Goal: Transaction & Acquisition: Purchase product/service

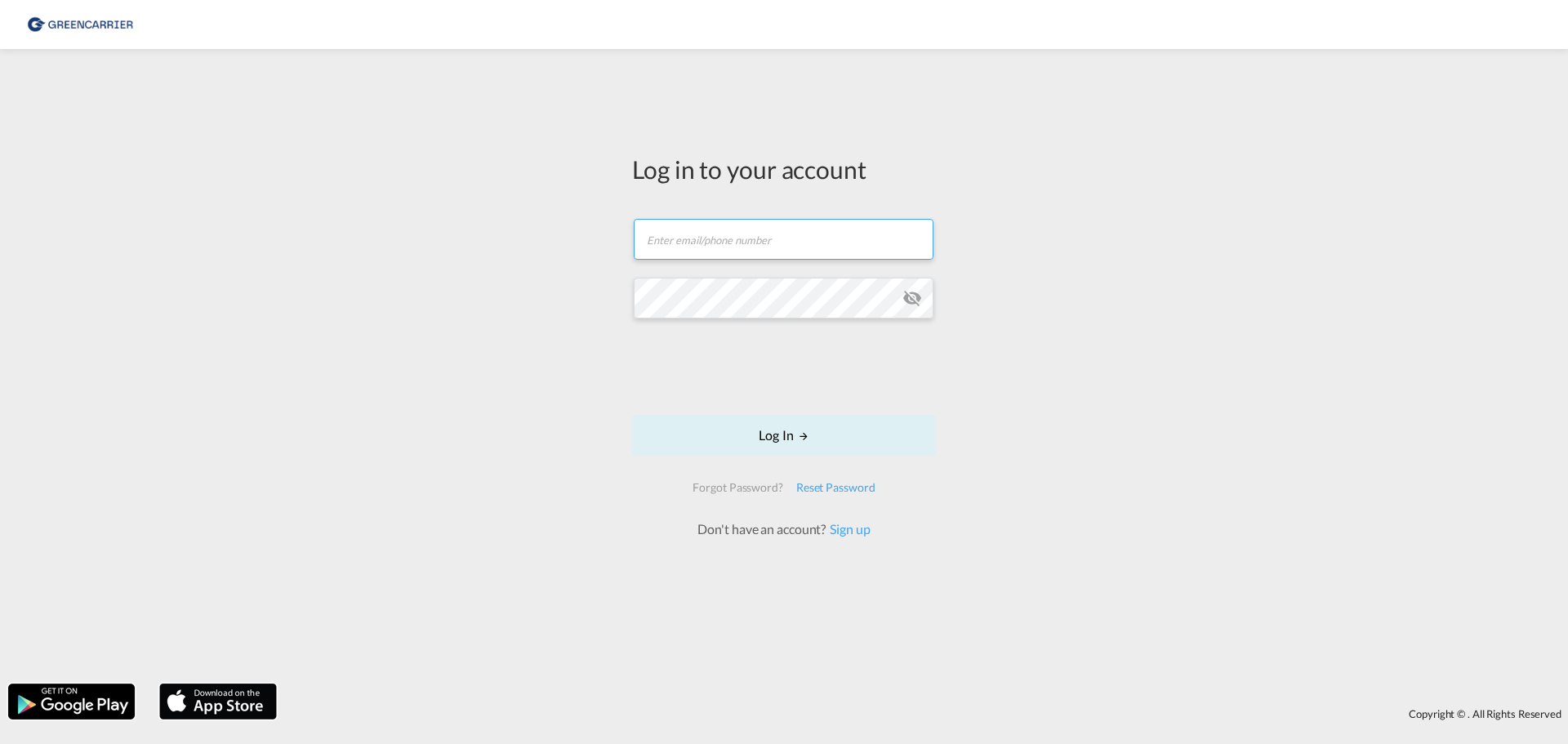
click at [699, 248] on input "text" at bounding box center [783, 239] width 300 height 41
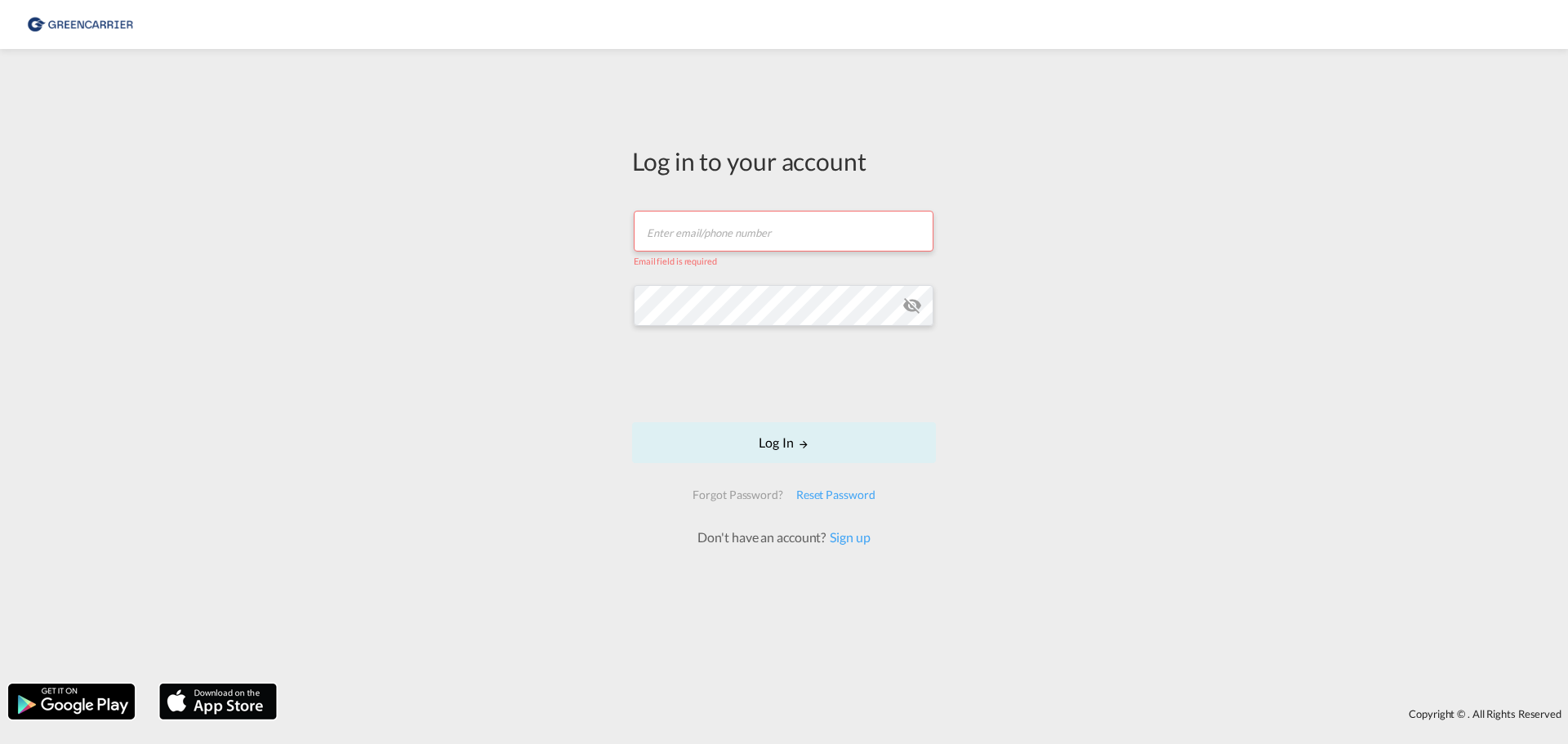
type input "[DOMAIN_NAME][EMAIL_ADDRESS][DOMAIN_NAME]"
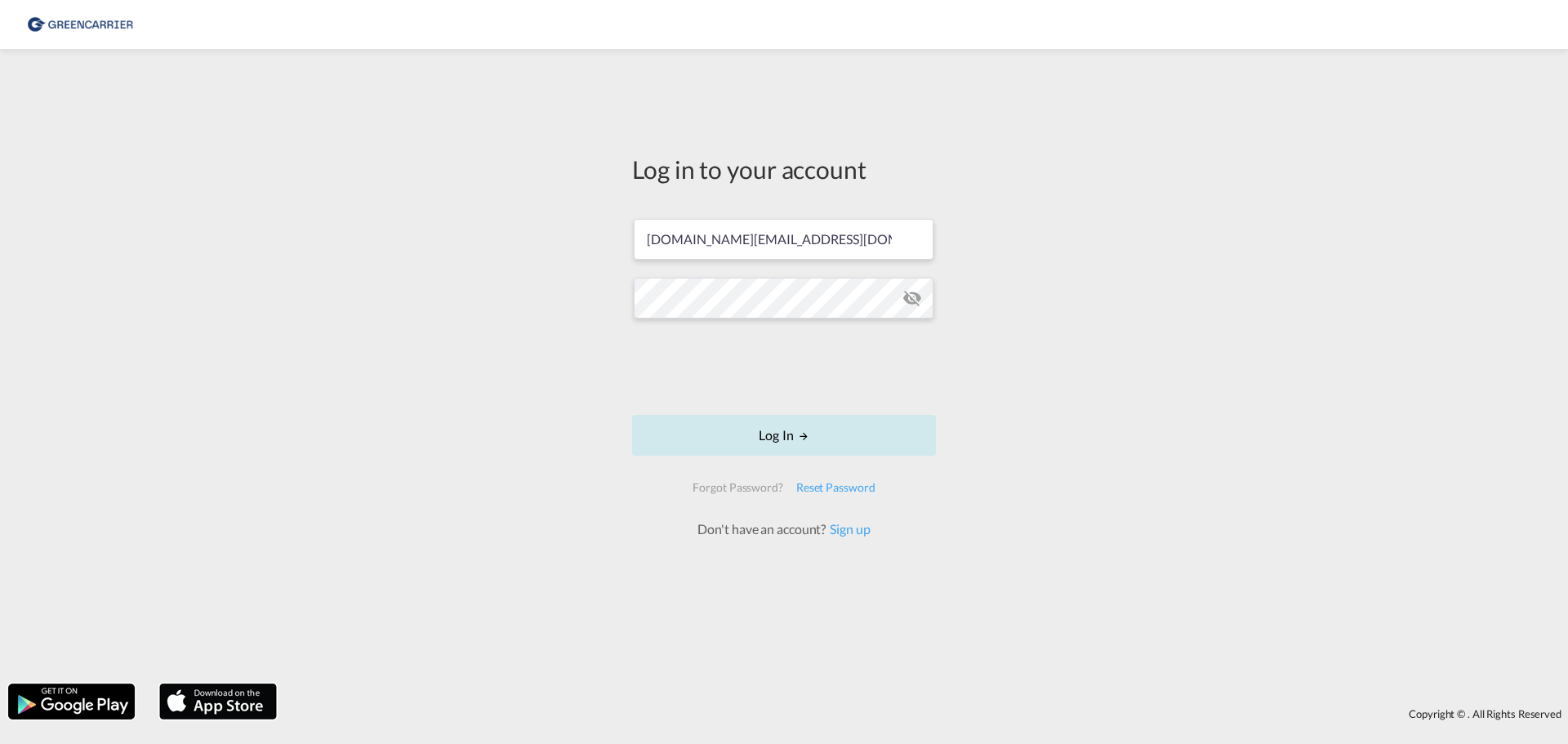
click at [745, 432] on button "Log In" at bounding box center [784, 435] width 304 height 41
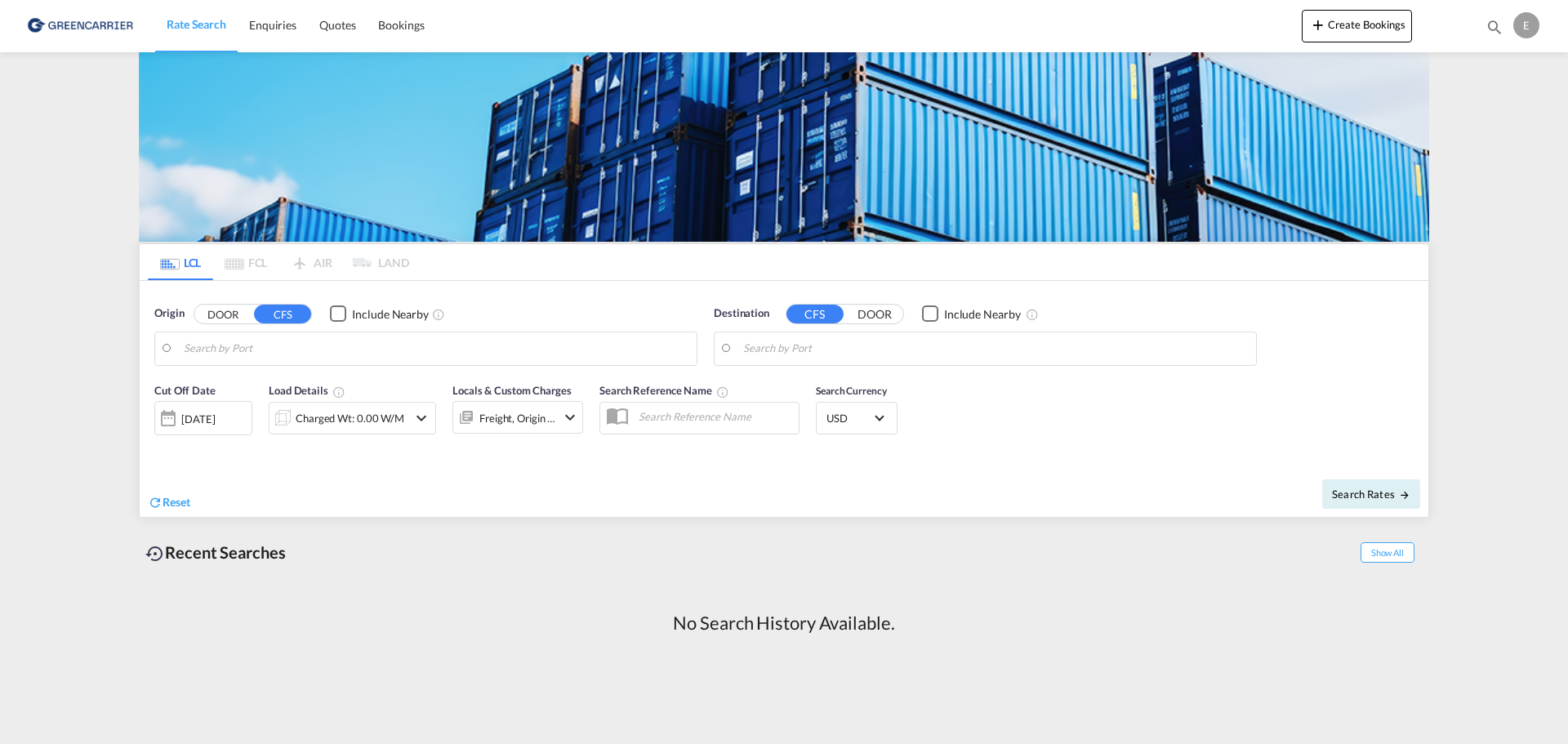
click at [247, 357] on input "Search by Port" at bounding box center [436, 348] width 504 height 24
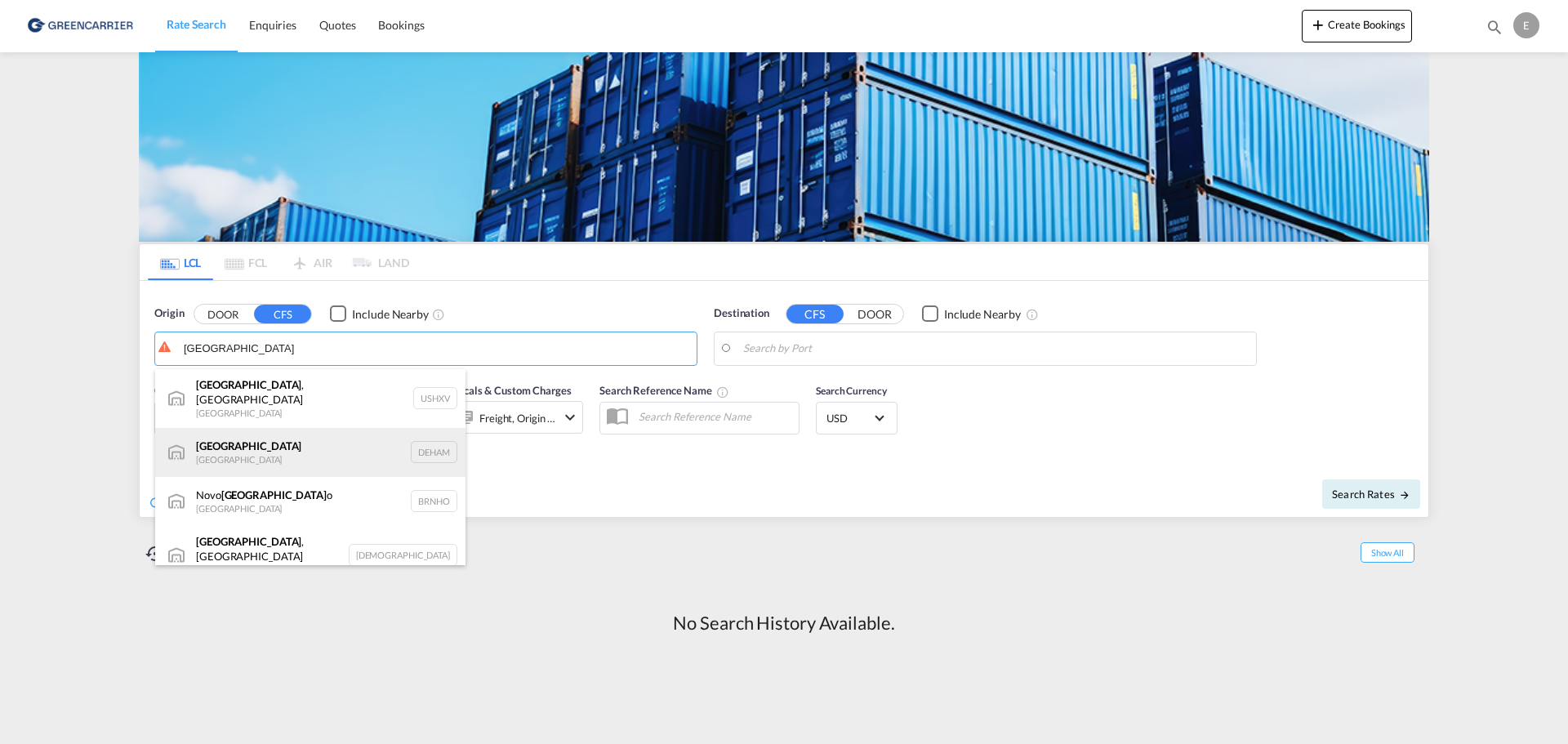
click at [261, 441] on div "[GEOGRAPHIC_DATA] [GEOGRAPHIC_DATA] DEHAM" at bounding box center [311, 453] width 311 height 49
type input "[GEOGRAPHIC_DATA], [GEOGRAPHIC_DATA]"
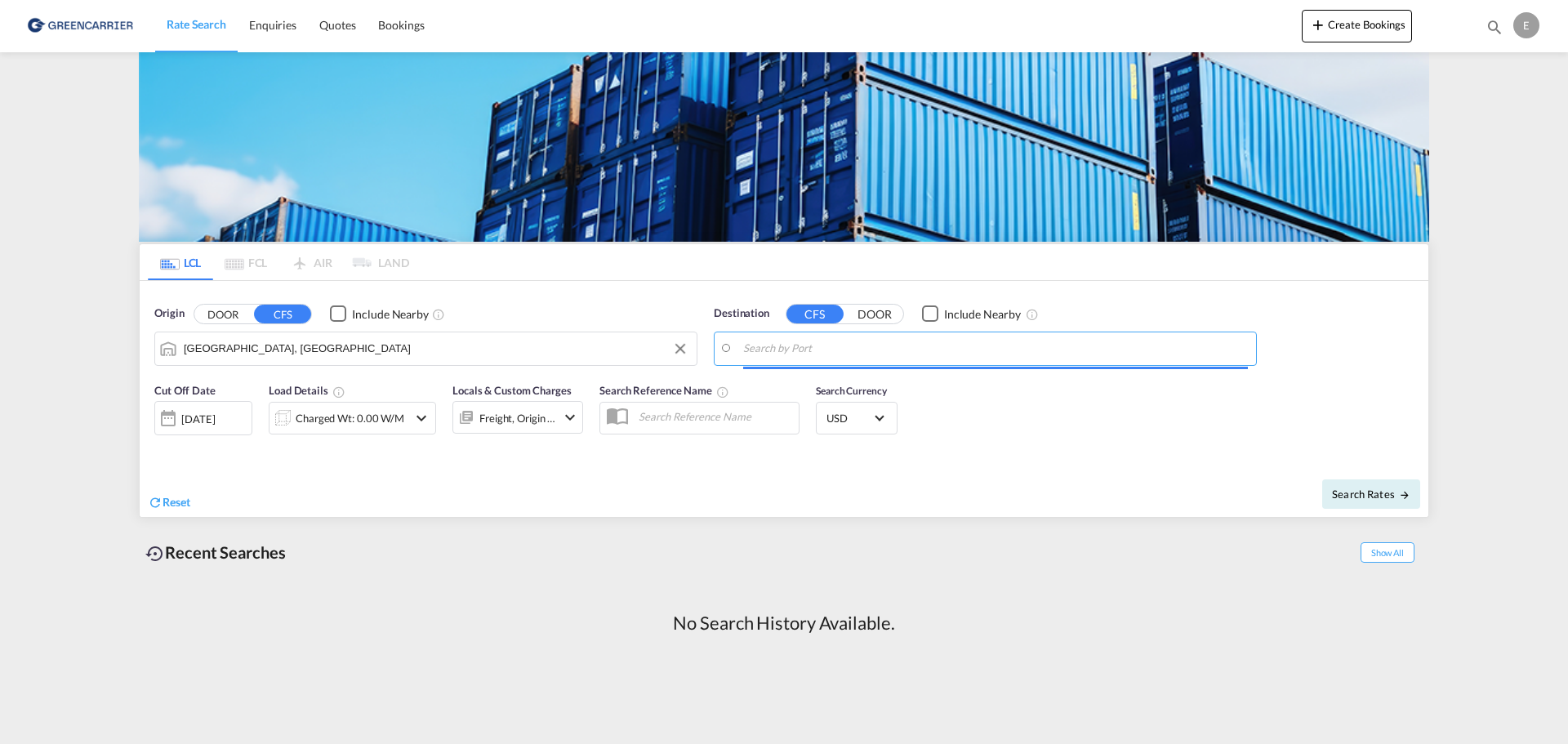
click at [811, 354] on input "Search by Port" at bounding box center [995, 348] width 504 height 24
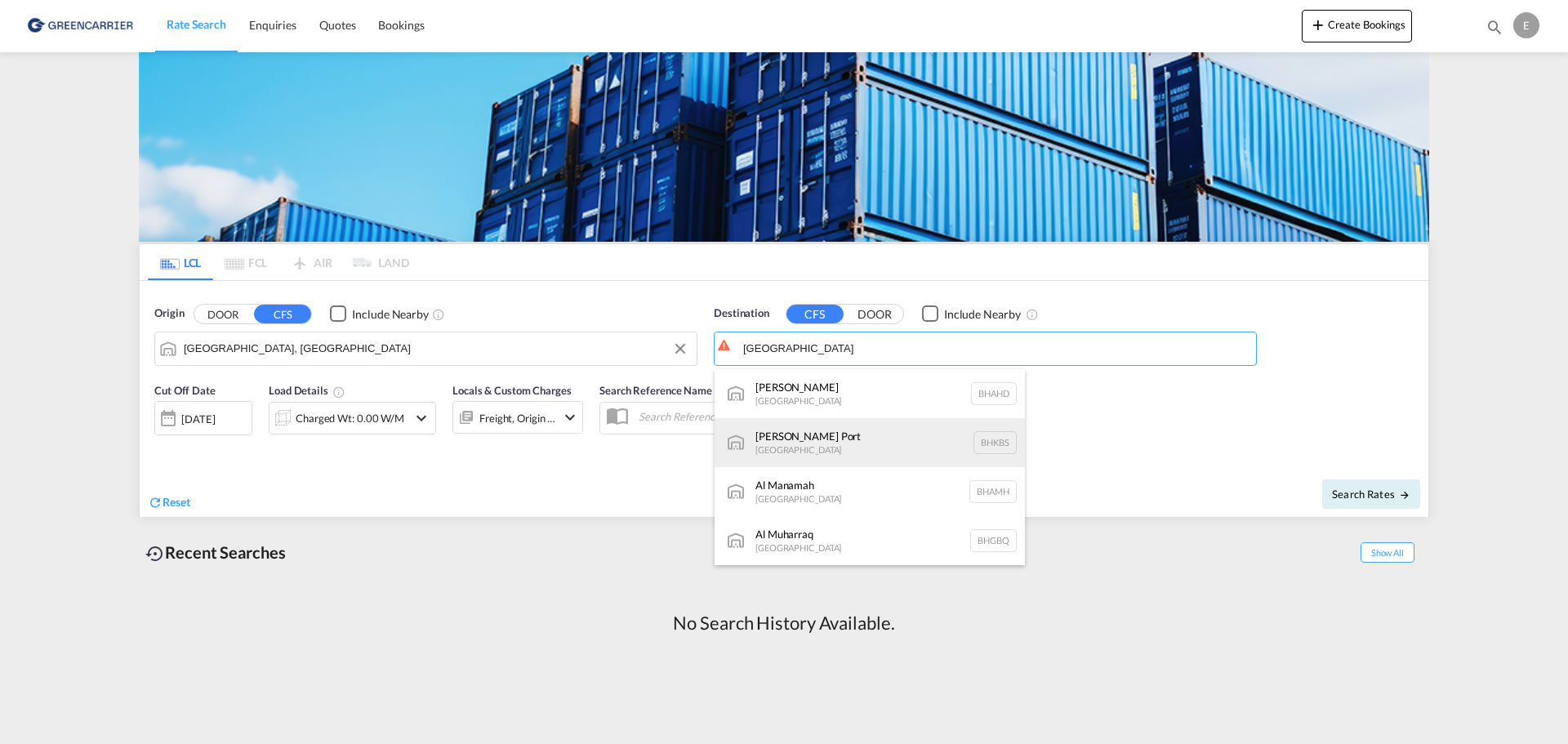
click at [837, 454] on div "[PERSON_NAME] [GEOGRAPHIC_DATA] BHKBS" at bounding box center [870, 443] width 311 height 49
type input "[PERSON_NAME], BHKBS"
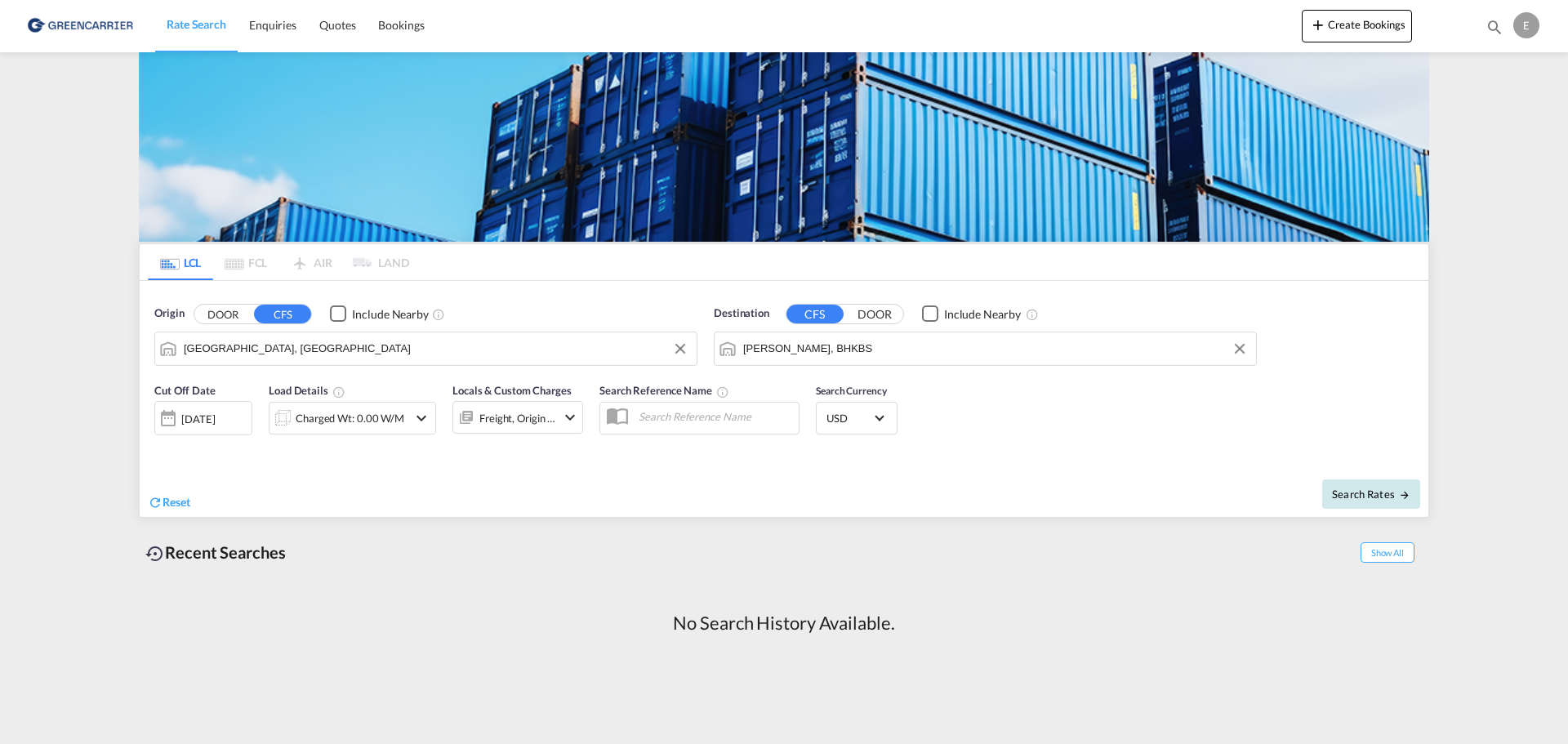
click at [1364, 495] on span "Search Rates" at bounding box center [1371, 495] width 78 height 13
click at [427, 408] on md-icon "icon-chevron-down" at bounding box center [421, 417] width 19 height 19
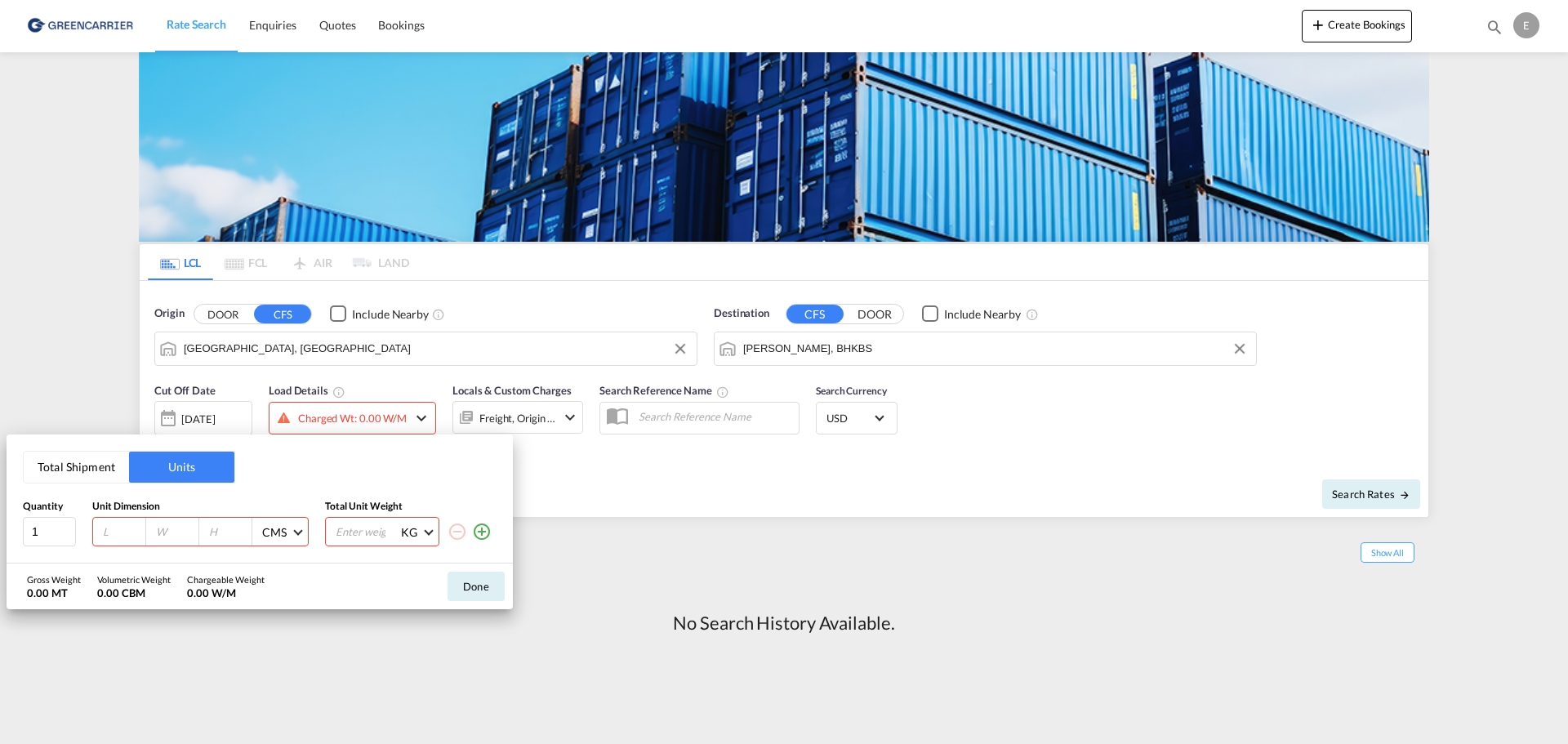
click at [719, 506] on div "Total Shipment Units Quantity Unit Dimension Total Unit Weight 1 CMS CMS Inches…" at bounding box center [784, 372] width 1568 height 744
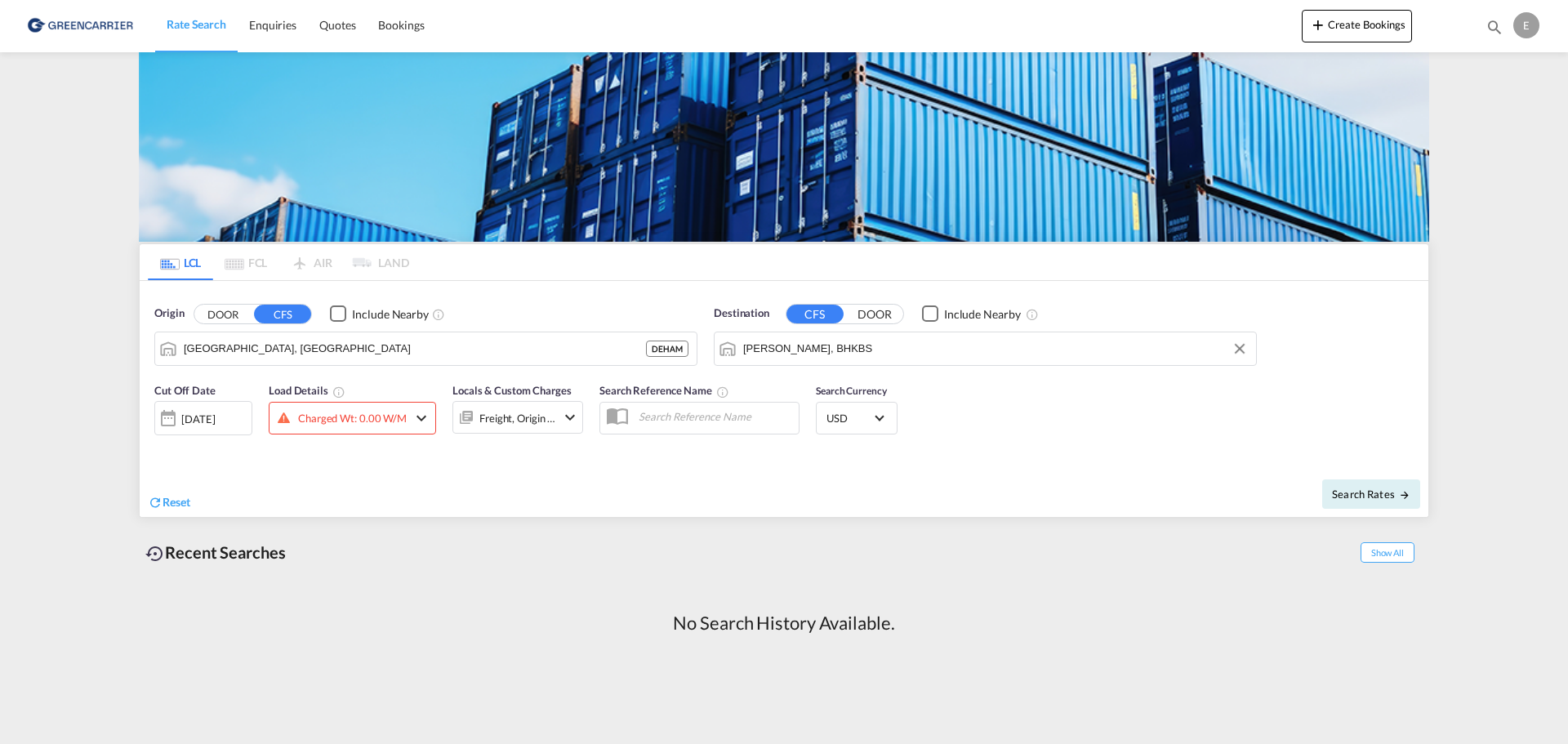
click at [430, 422] on md-icon "icon-chevron-down" at bounding box center [421, 417] width 19 height 19
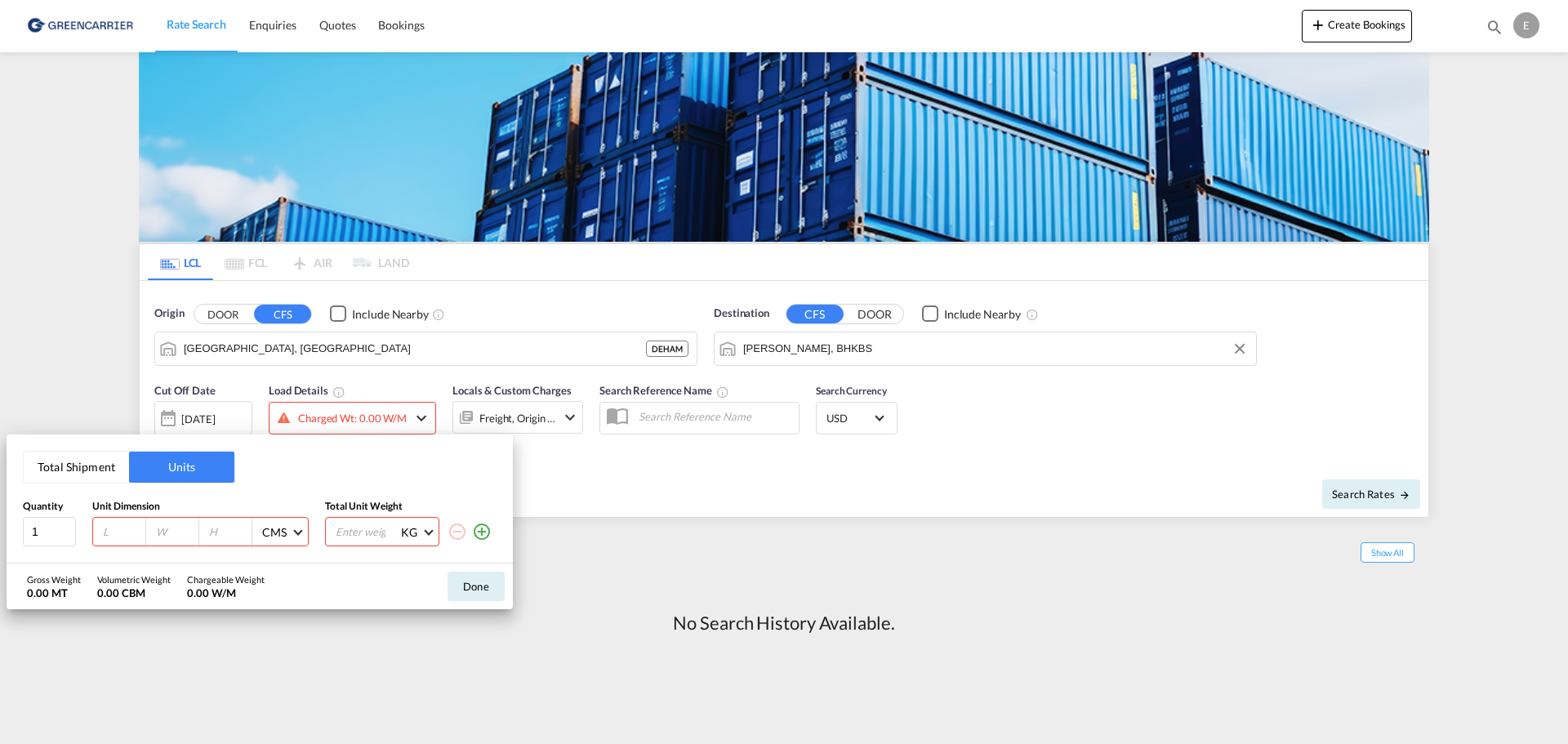
click at [113, 537] on input "number" at bounding box center [123, 532] width 44 height 15
type input "120"
type input "80"
type input "120"
type input "800"
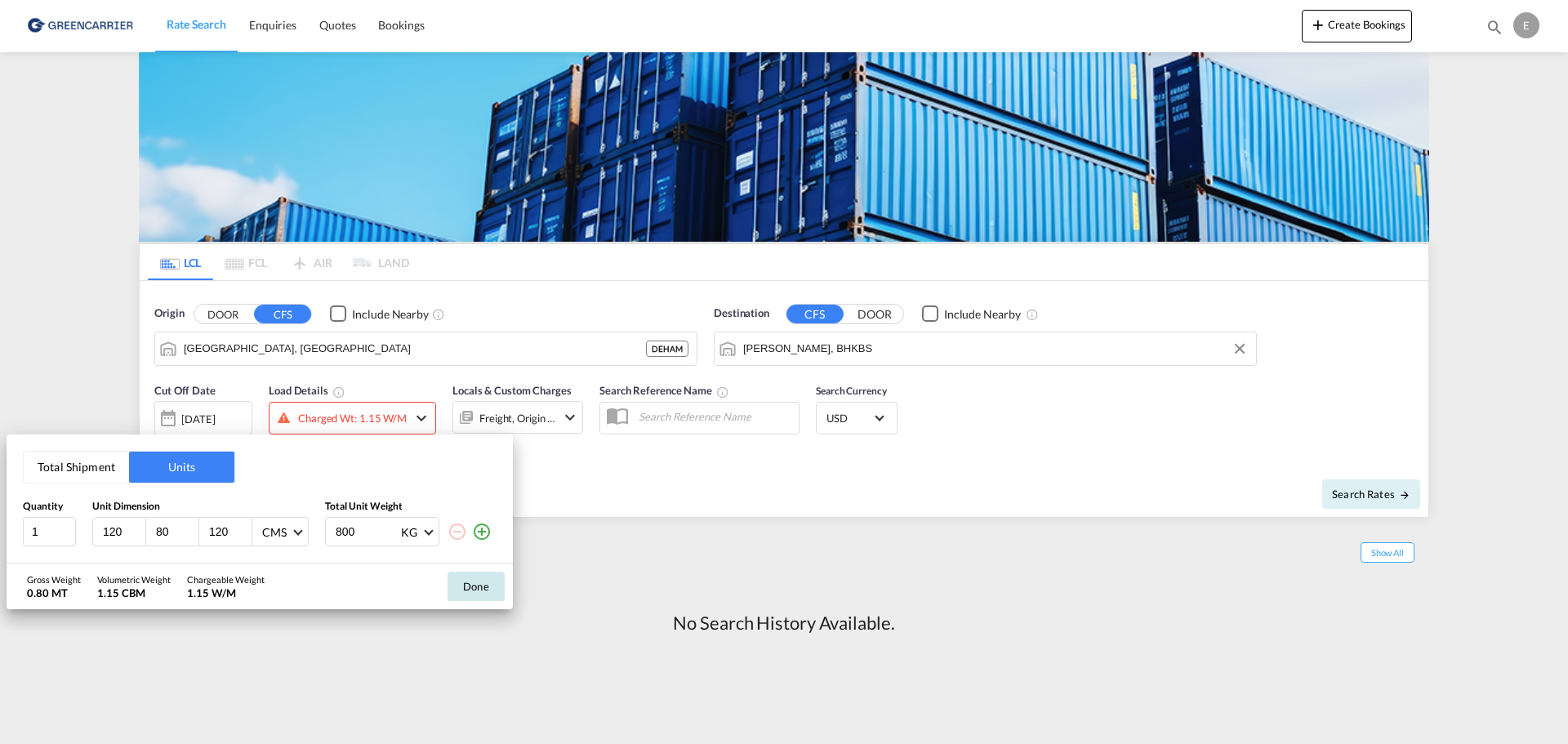
click at [495, 591] on button "Done" at bounding box center [476, 586] width 57 height 29
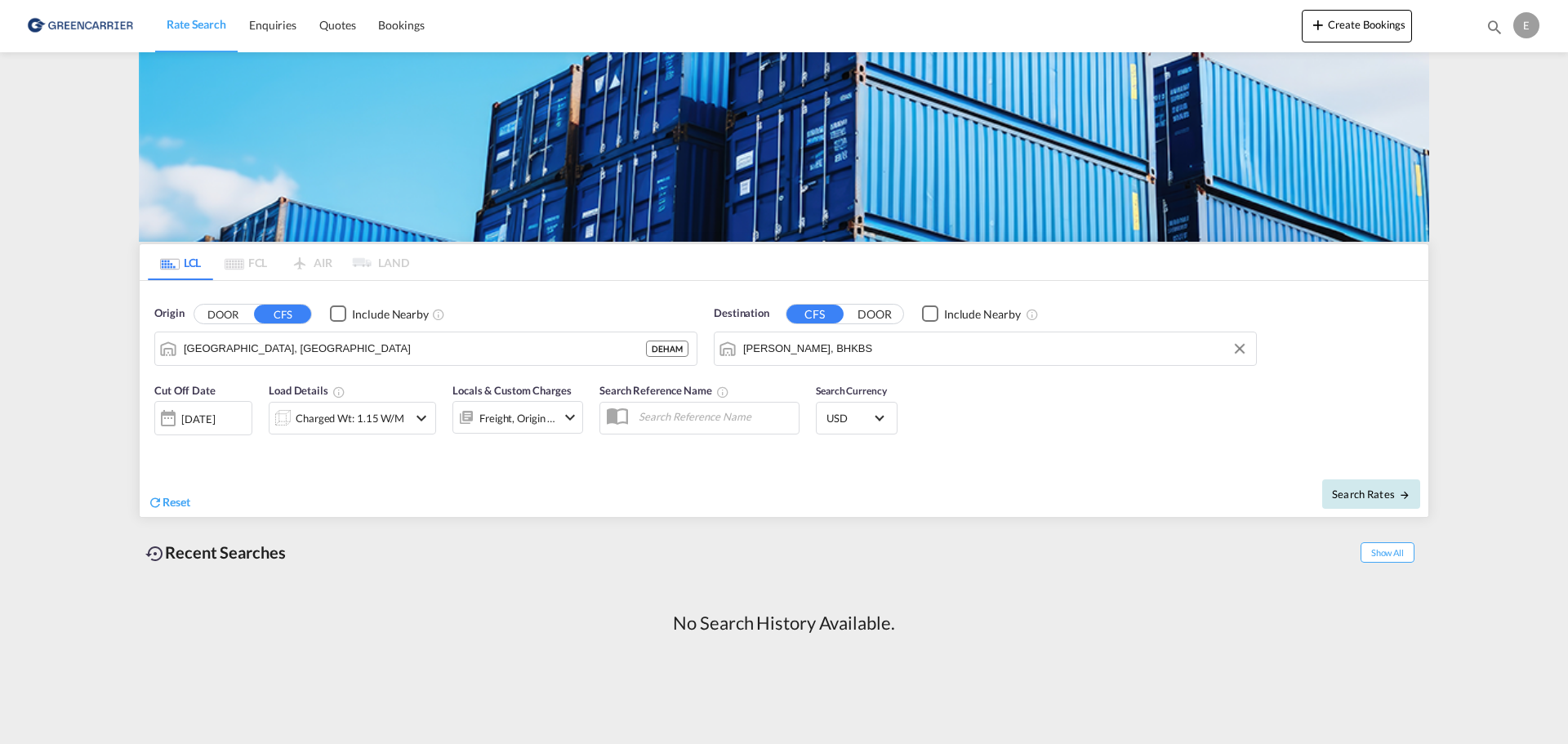
click at [1392, 499] on span "Search Rates" at bounding box center [1371, 495] width 78 height 13
type input "DEHAM to BHKBS / [DATE]"
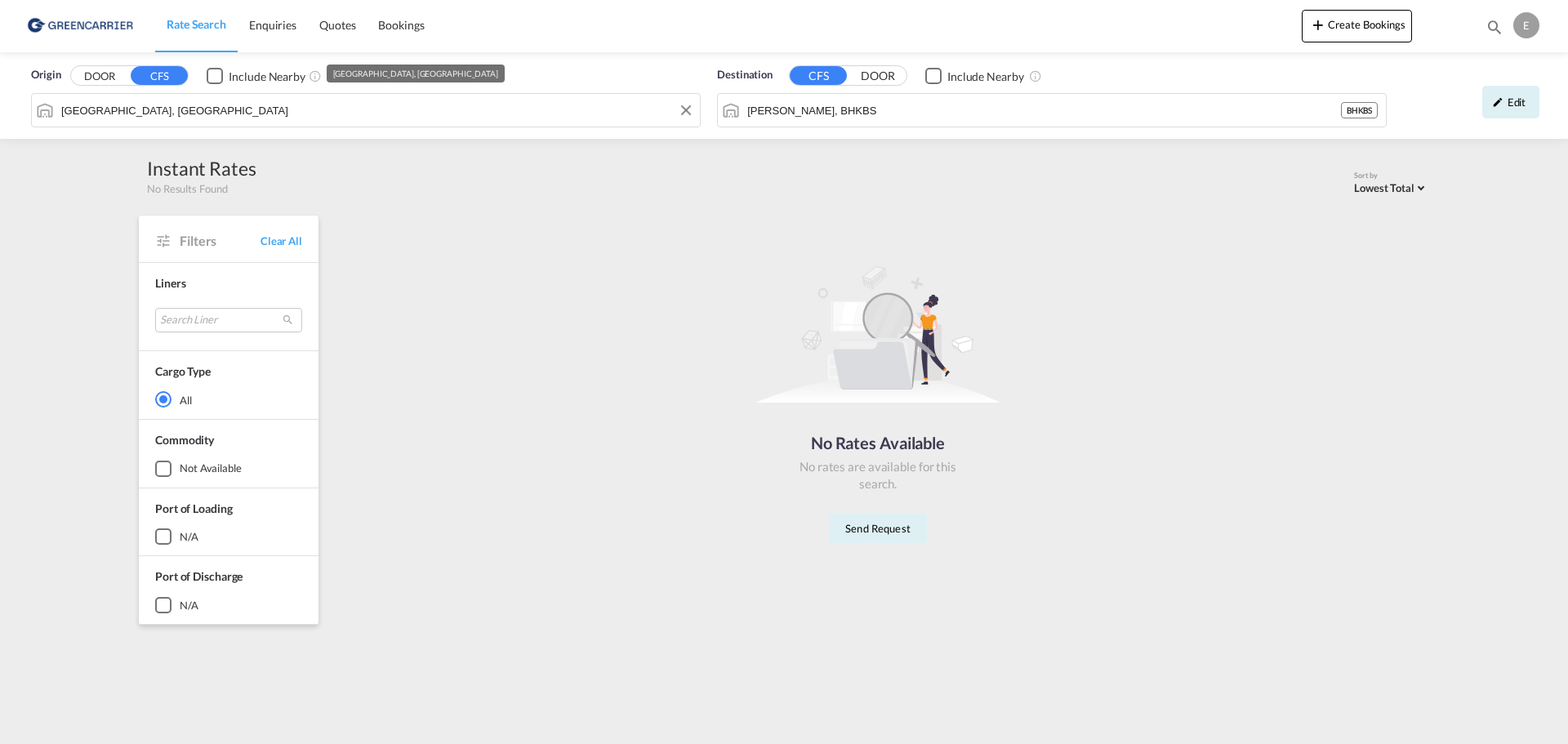
click at [564, 121] on input "[GEOGRAPHIC_DATA], [GEOGRAPHIC_DATA]" at bounding box center [376, 110] width 630 height 24
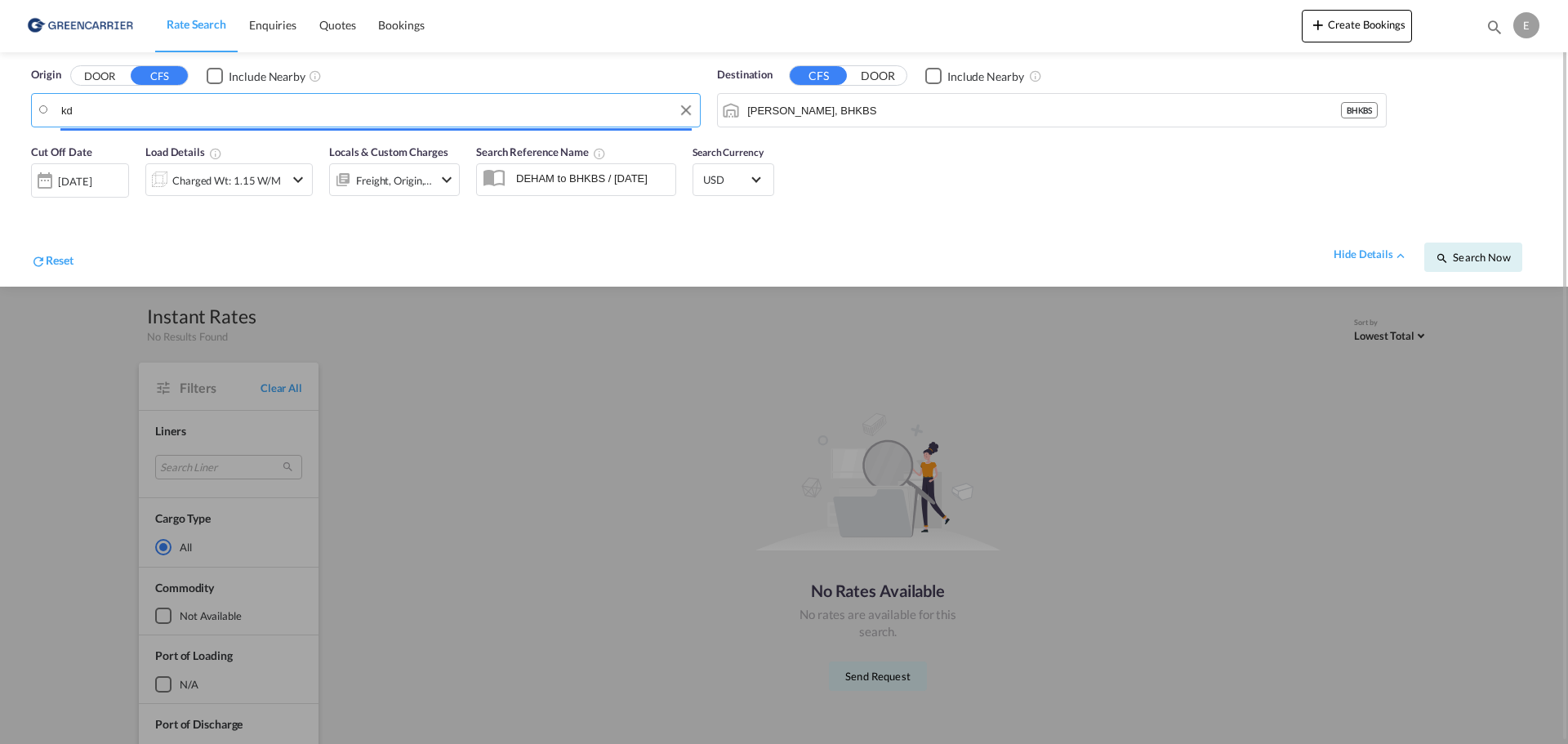
type input "k"
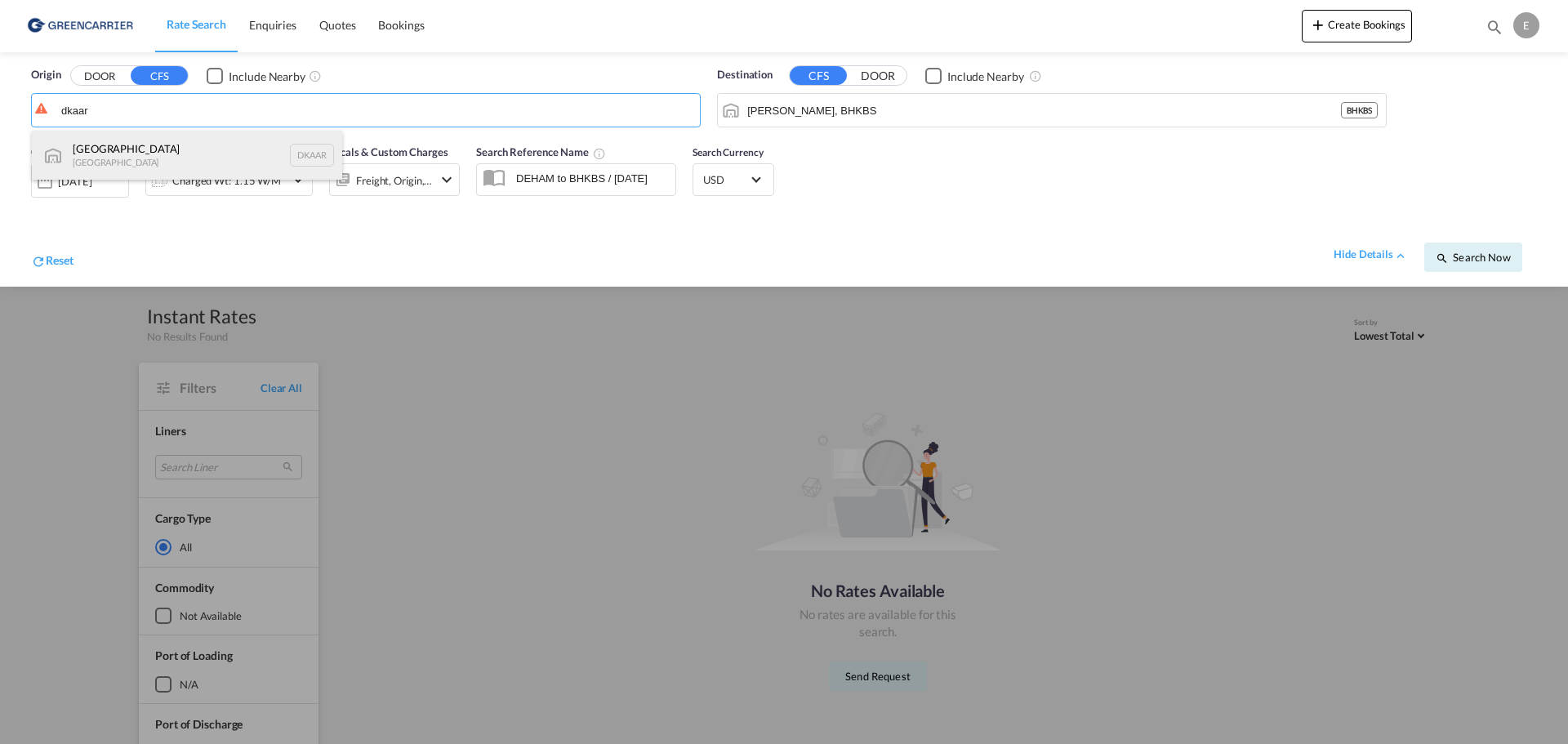
click at [113, 142] on div "Aarhus [GEOGRAPHIC_DATA] DKAAR" at bounding box center [187, 155] width 311 height 49
type input "[GEOGRAPHIC_DATA], [GEOGRAPHIC_DATA]"
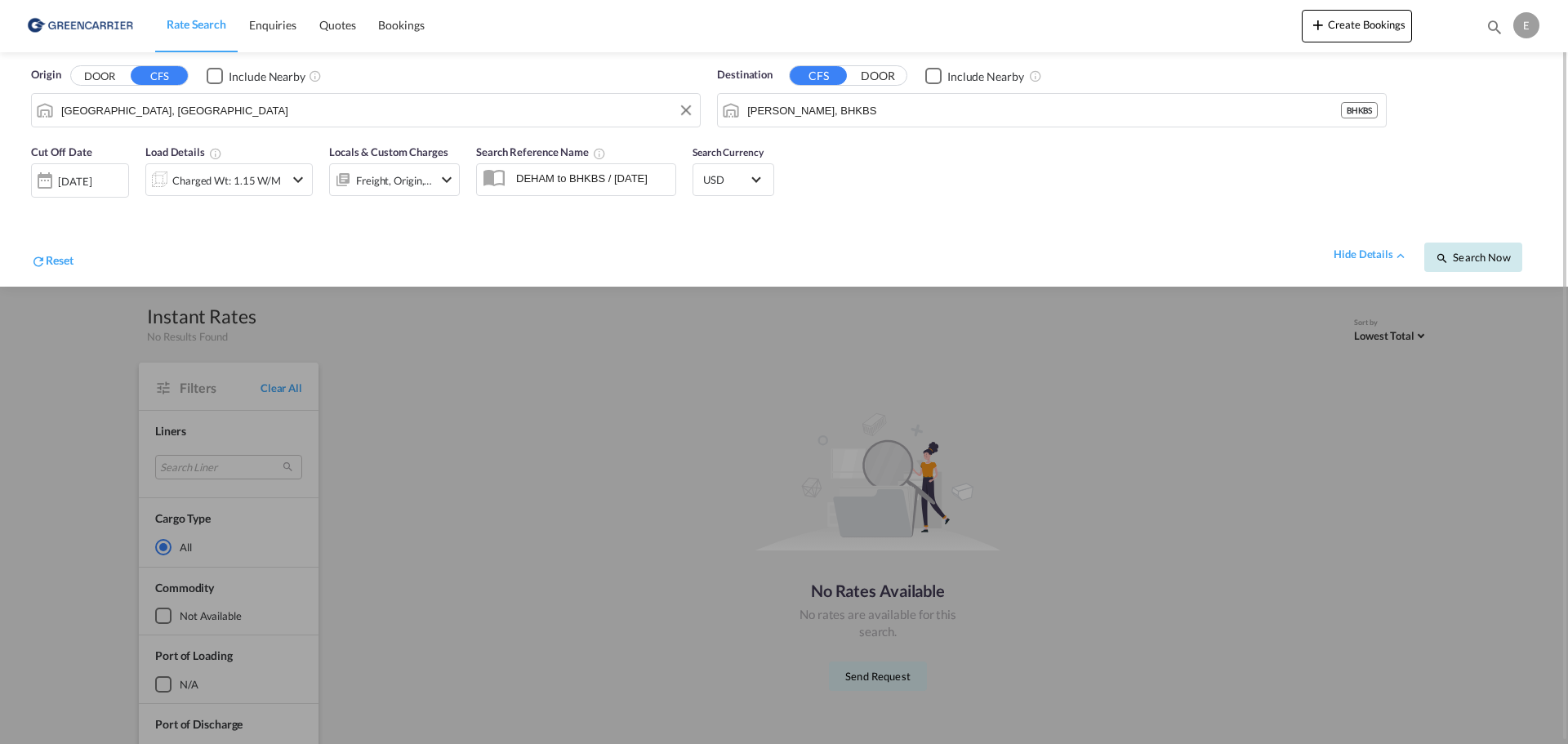
click at [1461, 256] on span "Search Now" at bounding box center [1472, 258] width 75 height 13
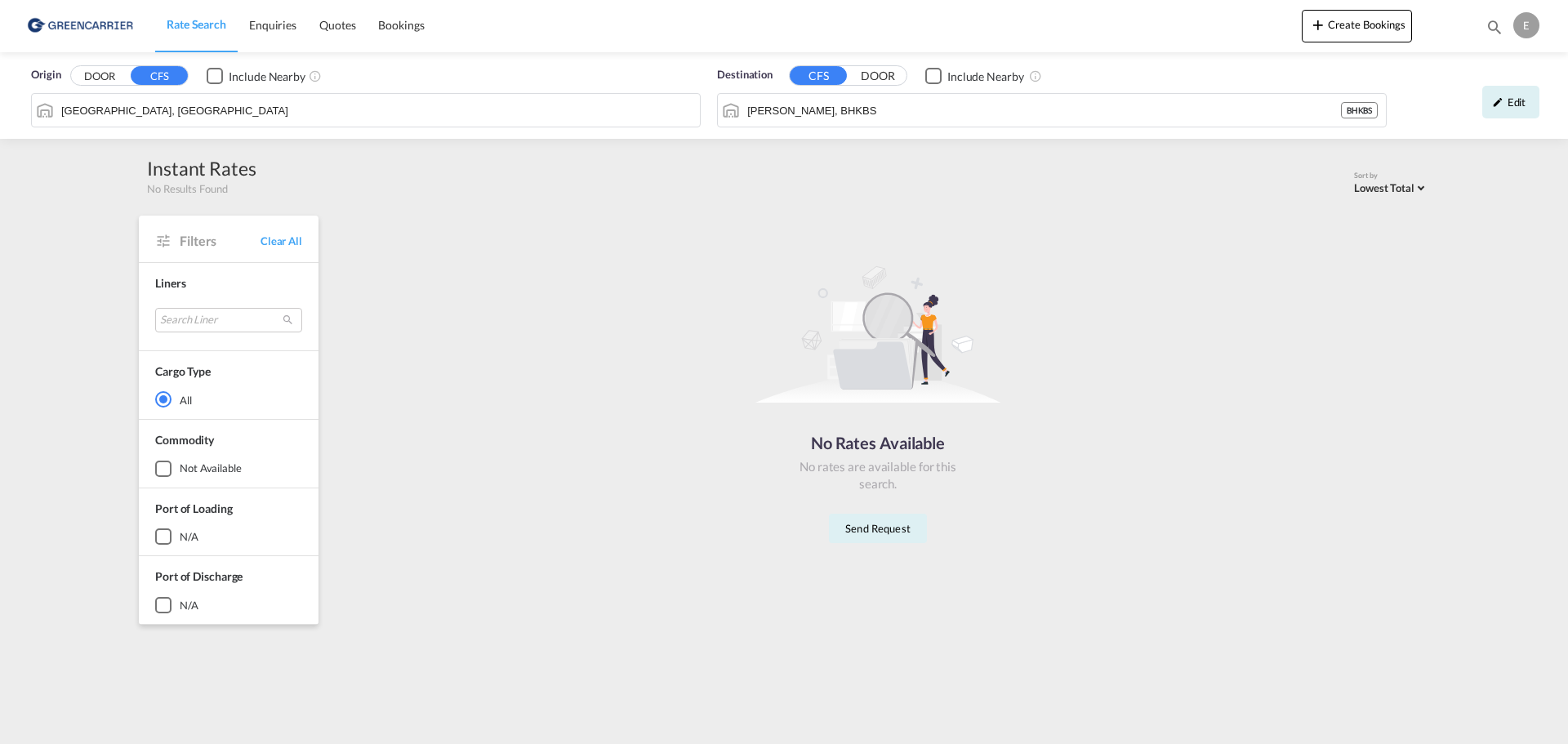
click at [816, 86] on div "Destination CFS DOOR Include Nearby [PERSON_NAME], BHKBS BHKBS" at bounding box center [1052, 97] width 670 height 60
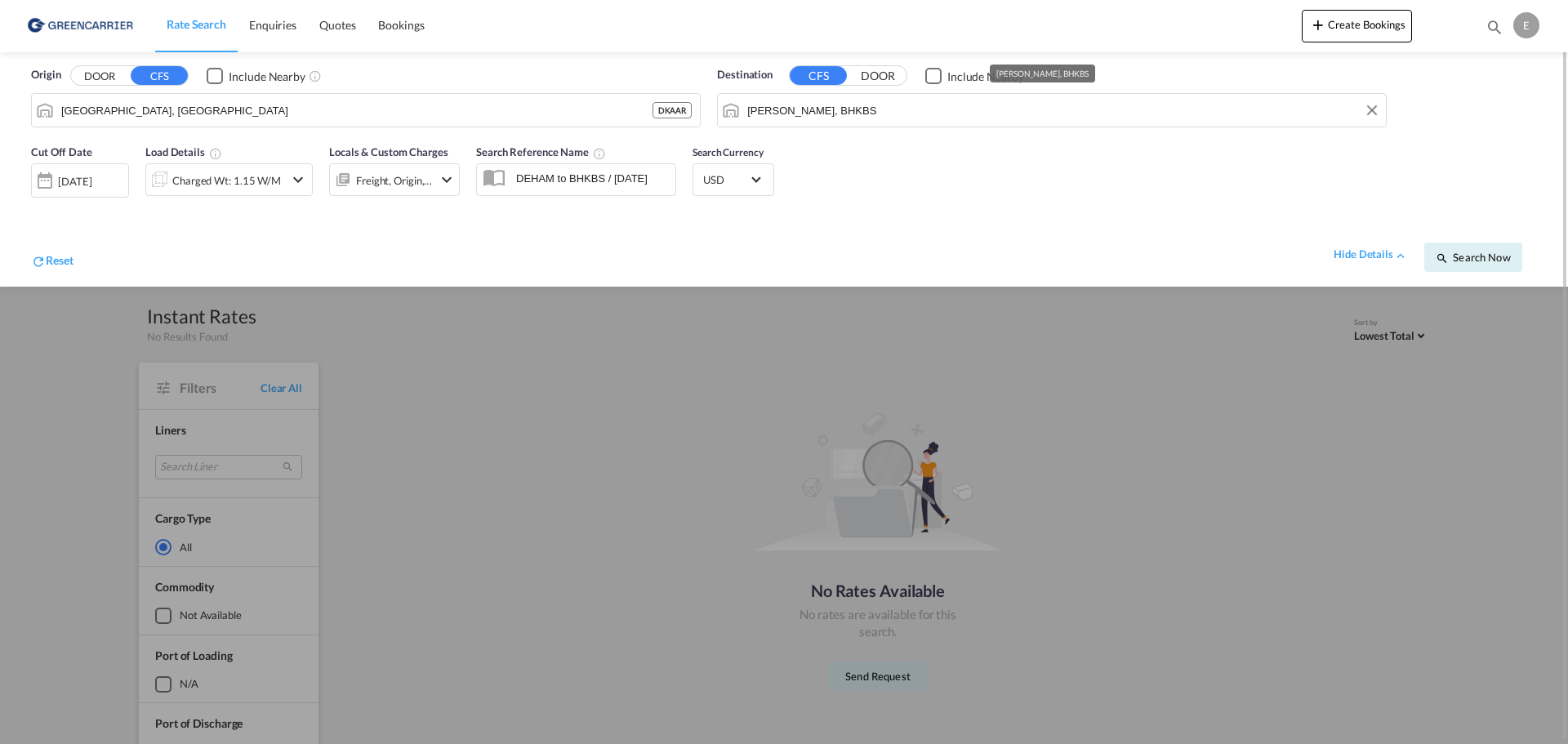
click at [809, 114] on input "[PERSON_NAME], BHKBS" at bounding box center [1062, 110] width 630 height 24
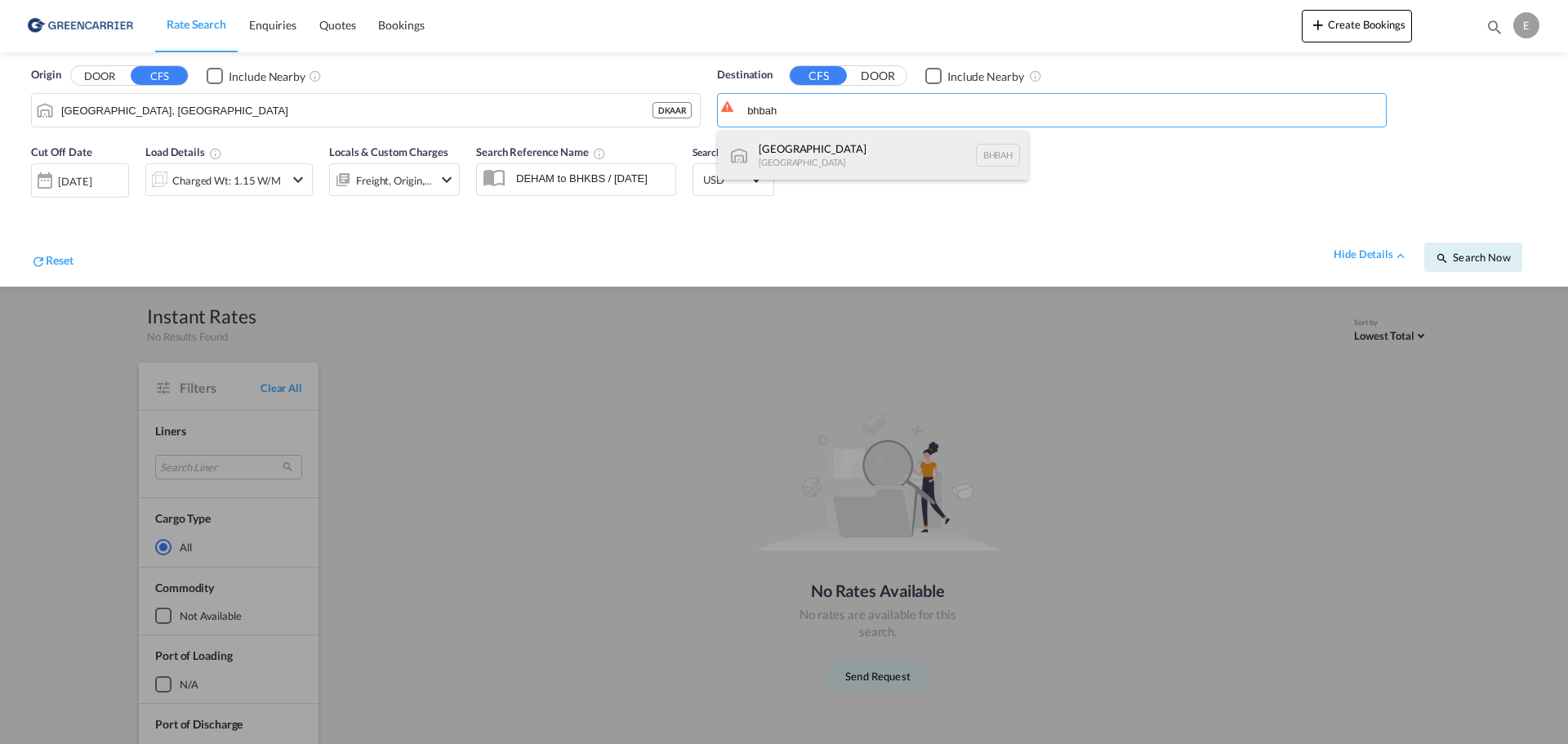
click at [860, 161] on div "[GEOGRAPHIC_DATA] [GEOGRAPHIC_DATA] [GEOGRAPHIC_DATA]" at bounding box center [873, 155] width 311 height 49
type input "[GEOGRAPHIC_DATA], [GEOGRAPHIC_DATA]"
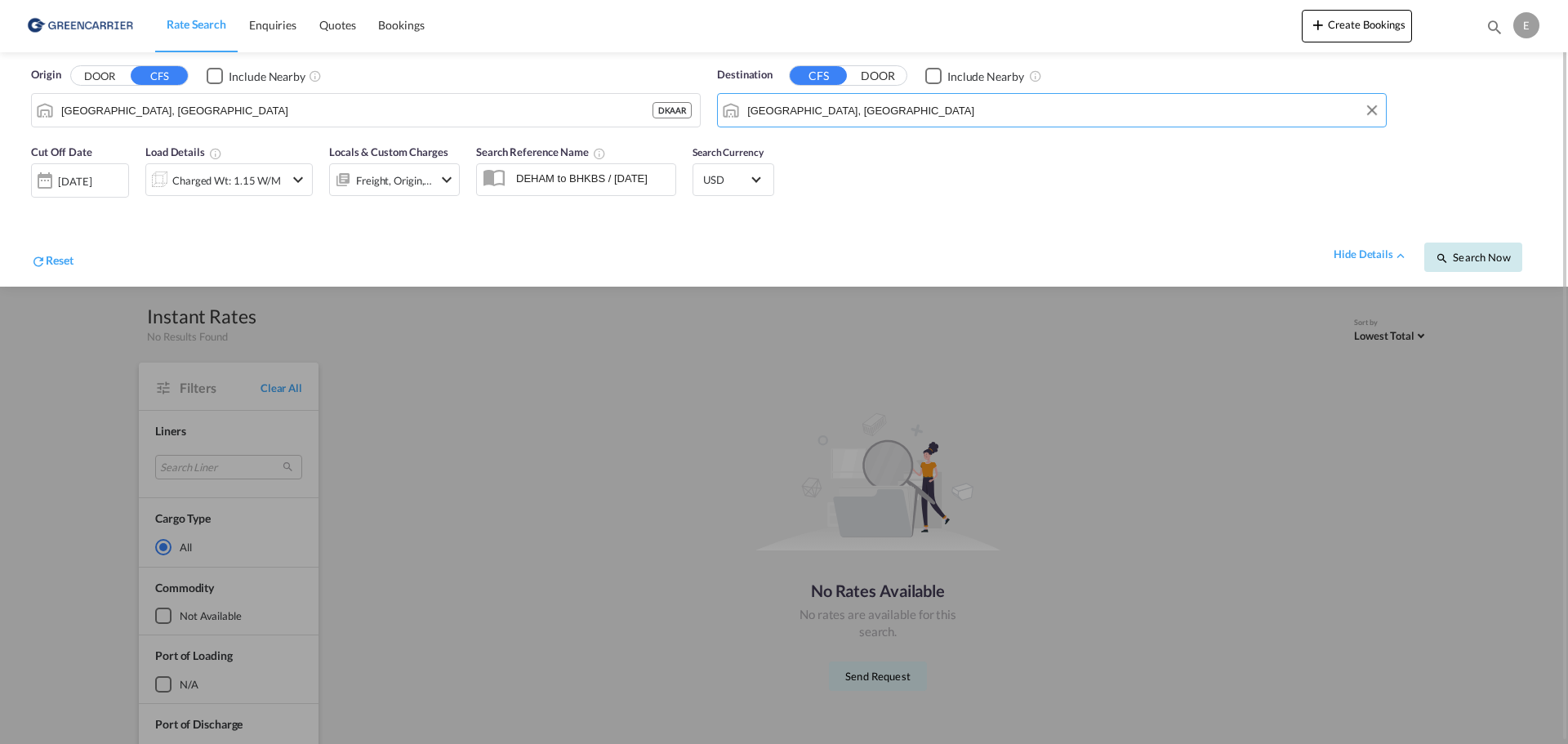
click at [1489, 269] on button "Search Now" at bounding box center [1473, 257] width 98 height 29
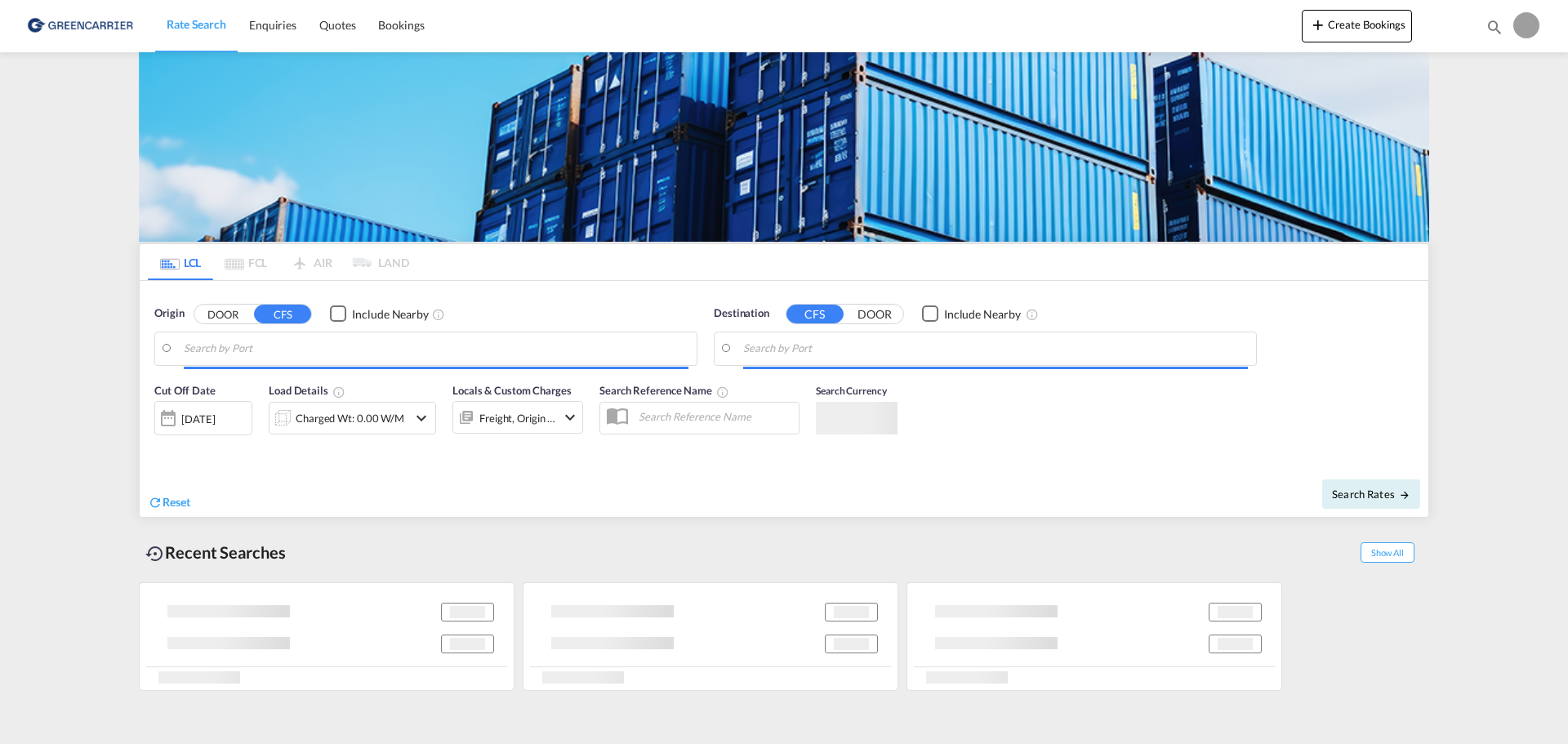
type input "[GEOGRAPHIC_DATA], [GEOGRAPHIC_DATA]"
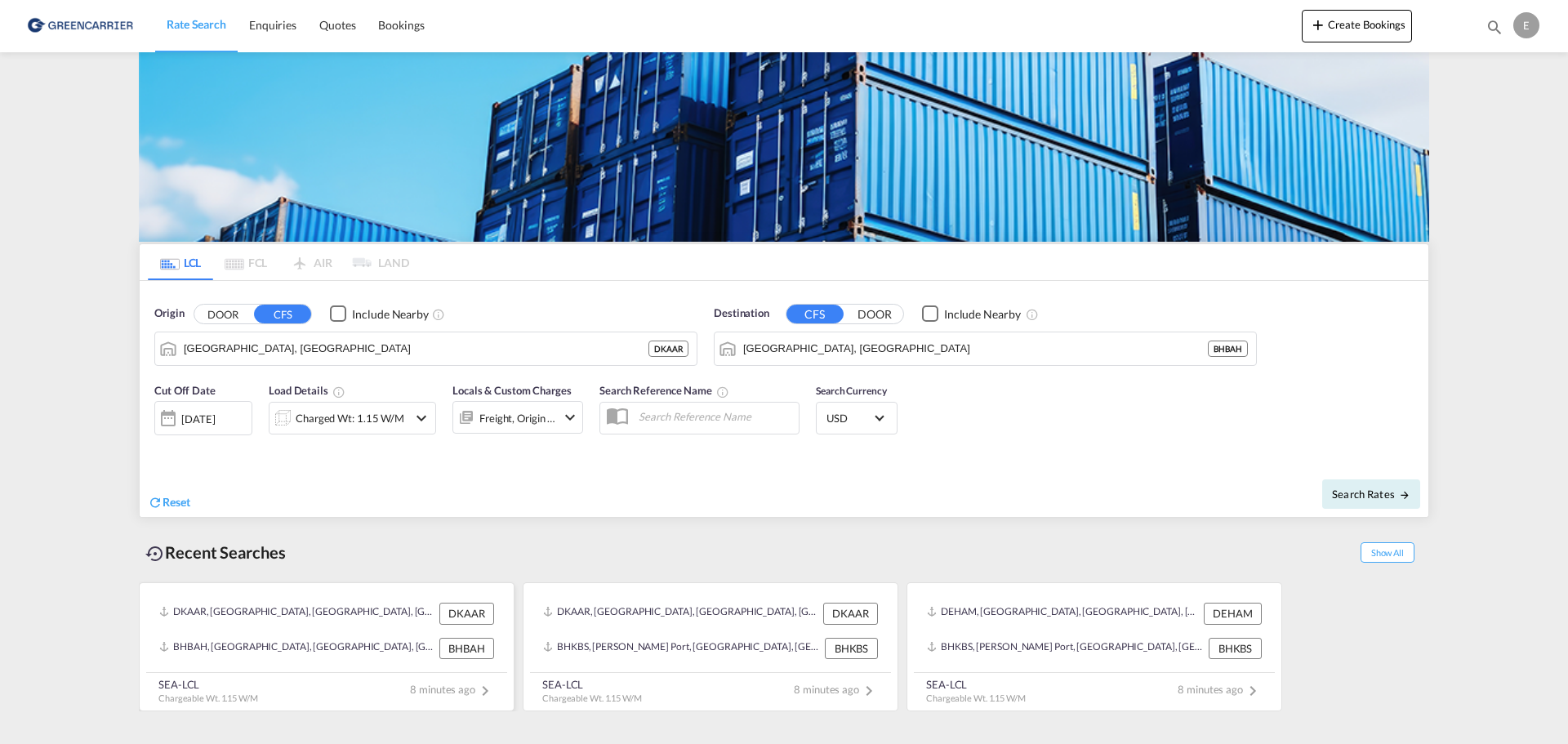
click at [350, 646] on div "BHBAH, Bahrain International Airport, Bahrain, Middle East, Middle East" at bounding box center [297, 648] width 276 height 21
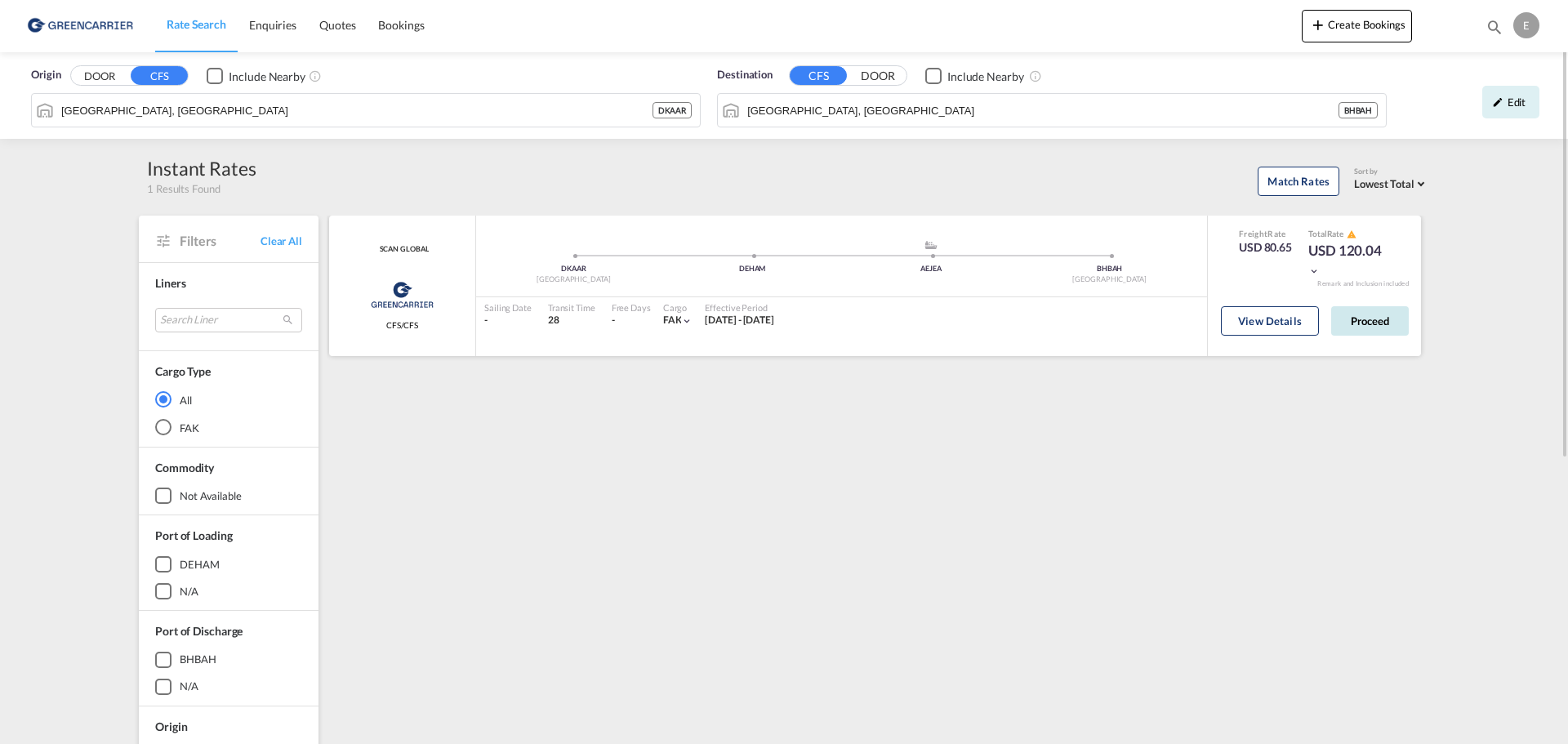
click at [1373, 322] on button "Proceed" at bounding box center [1370, 321] width 77 height 29
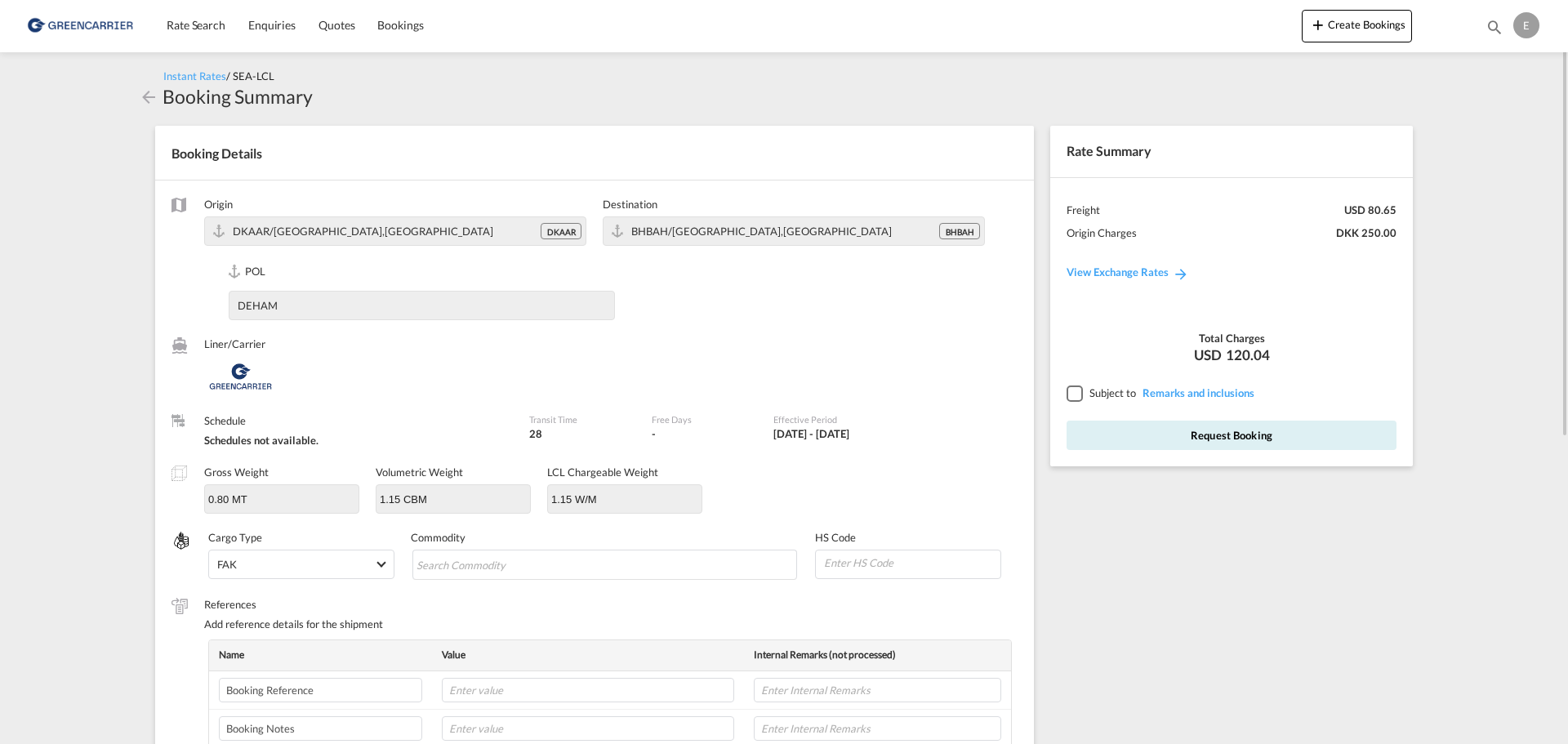
click at [153, 102] on md-icon "icon-arrow-left" at bounding box center [148, 97] width 19 height 19
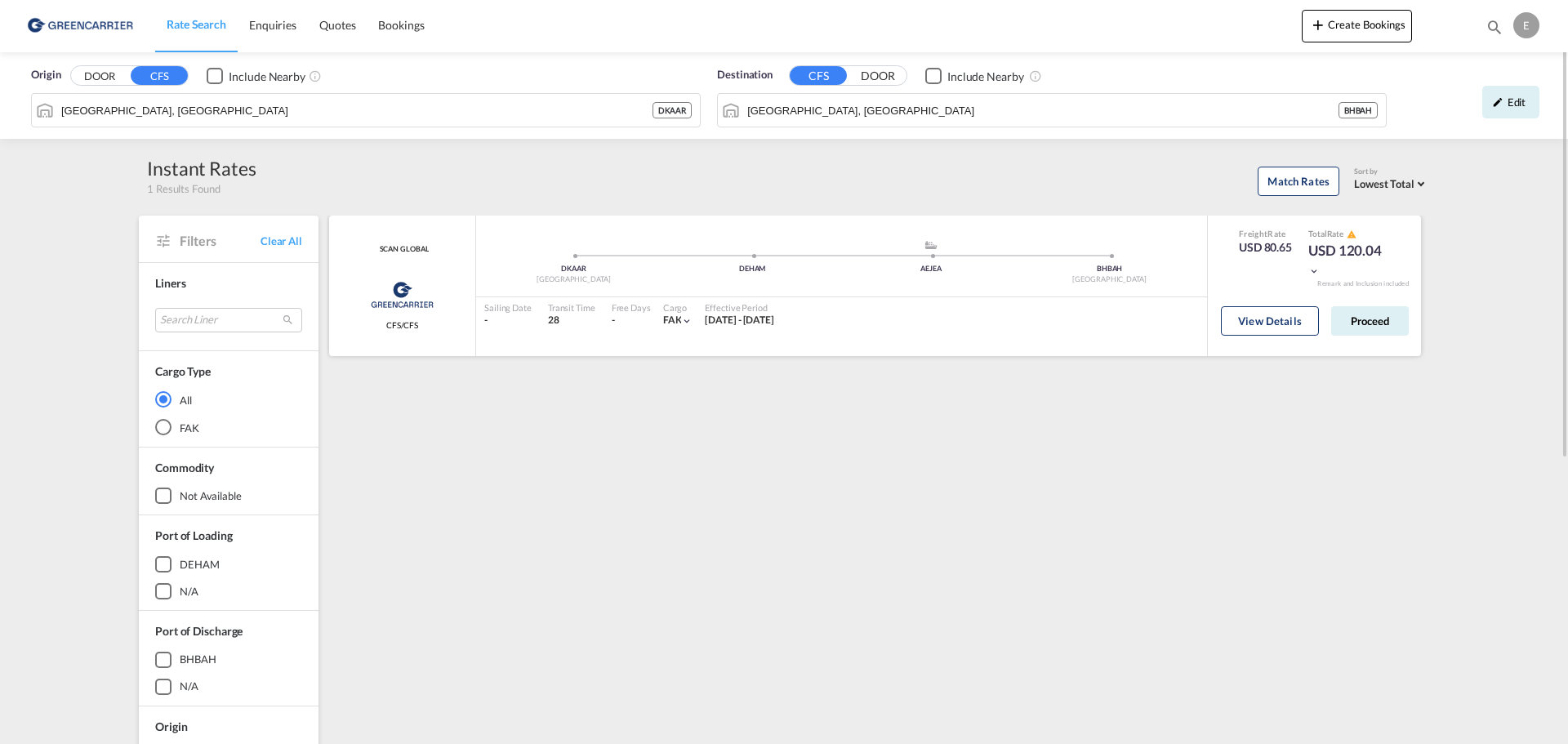
click at [407, 269] on div "SCAN GLOBAL Greencarrier Consolidators CFS/CFS added by you" at bounding box center [402, 286] width 147 height 140
click at [1293, 324] on button "View Details" at bounding box center [1269, 321] width 98 height 29
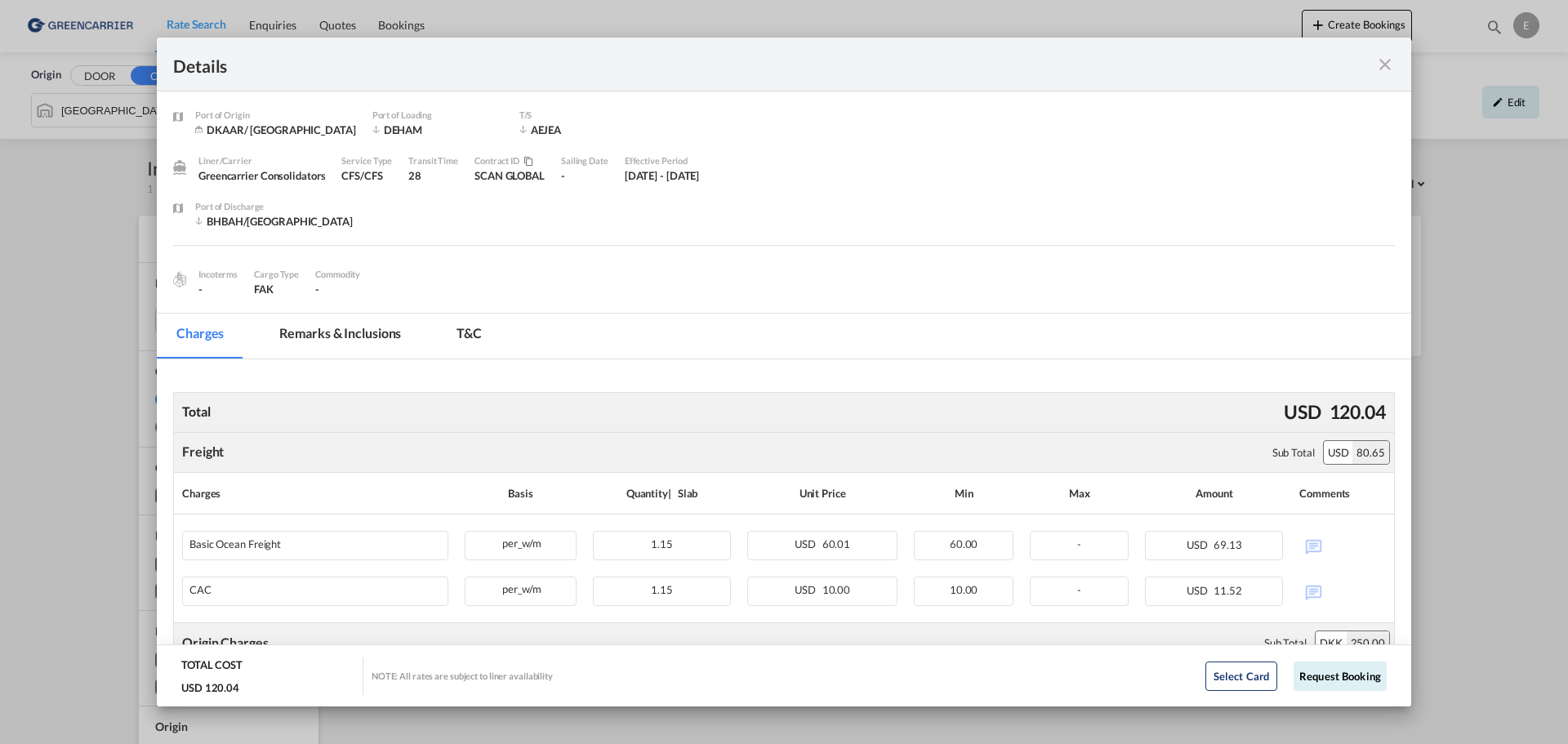
click at [364, 321] on md-tab-item "Remarks & Inclusions" at bounding box center [340, 337] width 161 height 45
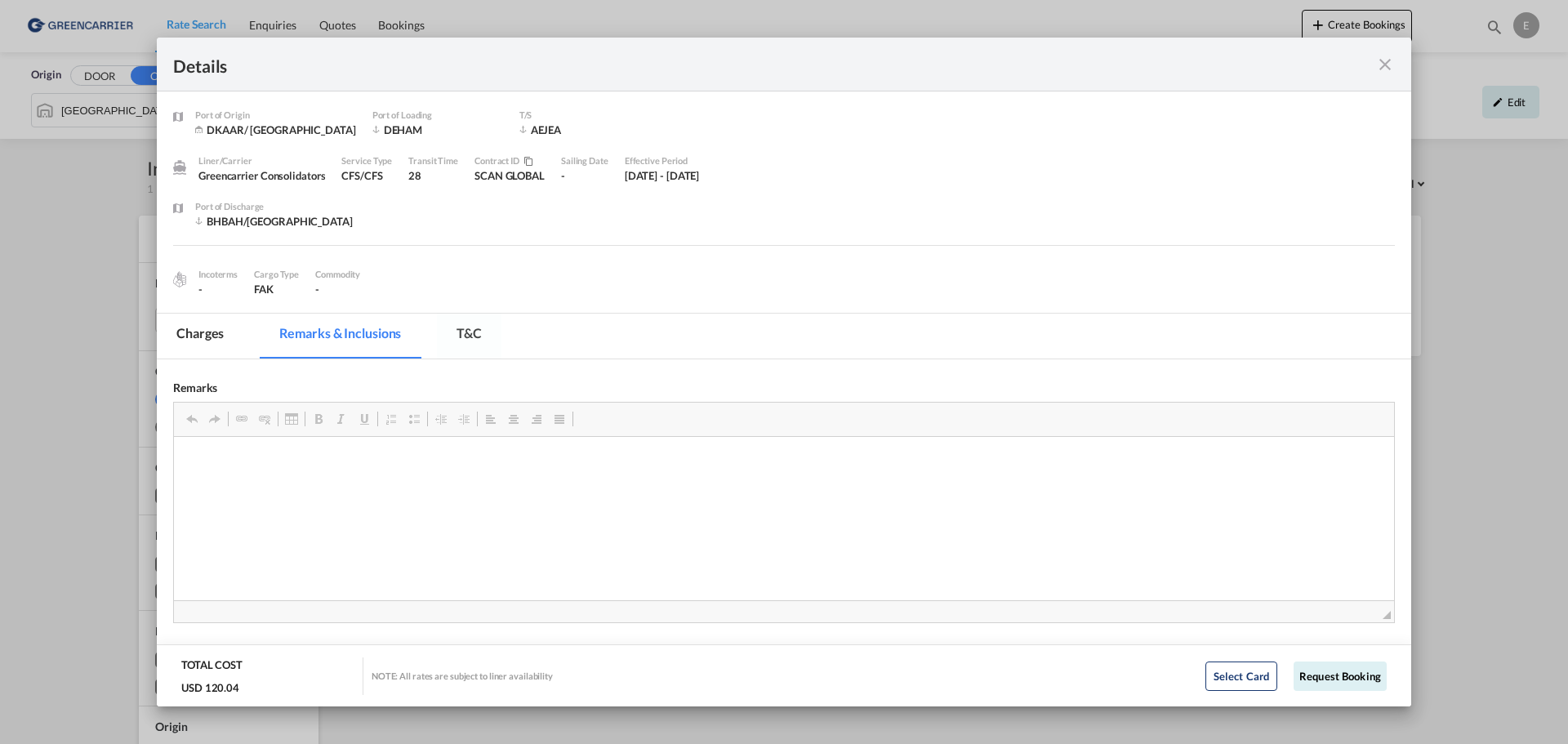
click at [483, 327] on md-tab-item "T&C" at bounding box center [468, 337] width 65 height 45
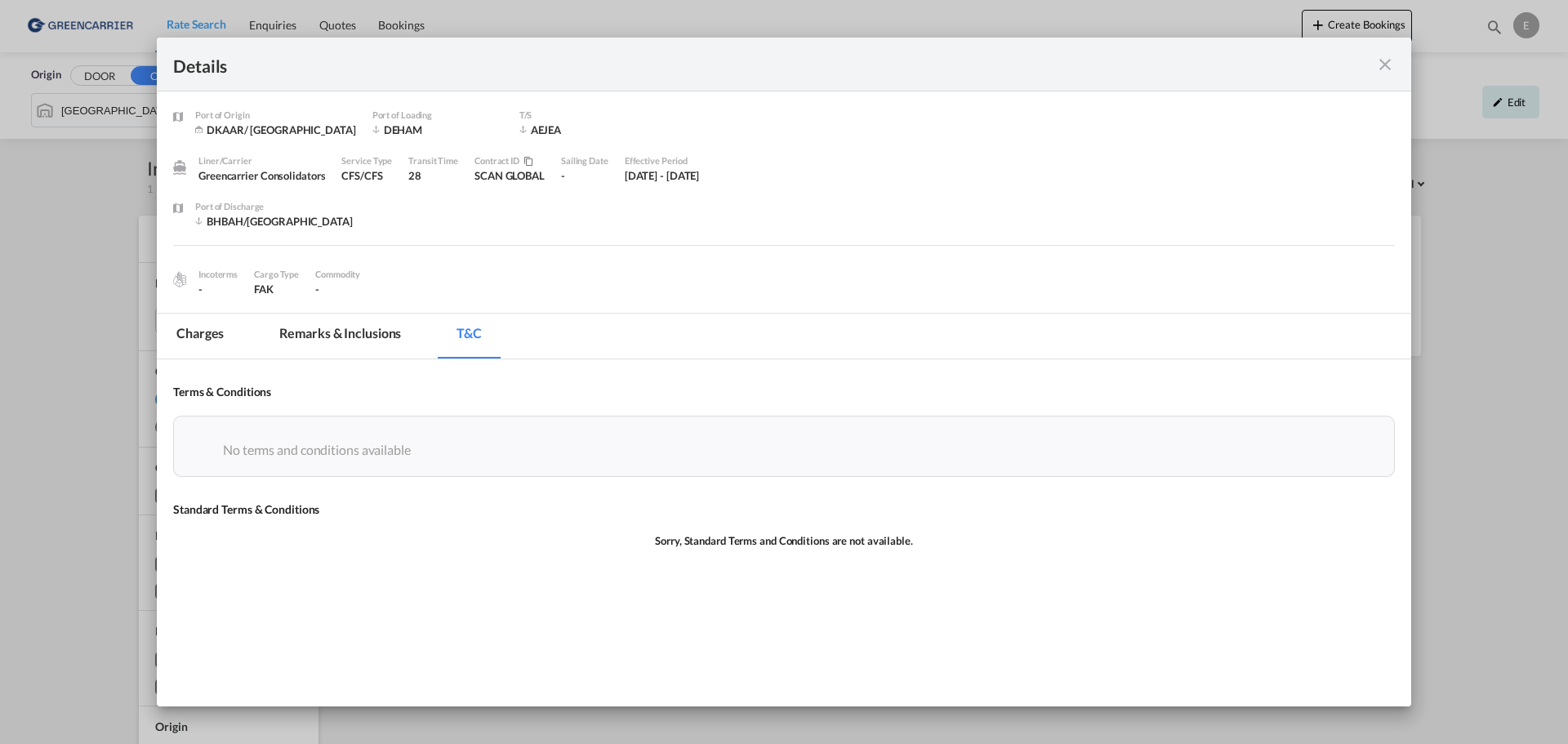
click at [1382, 65] on md-icon "icon-close fg-AAA8AD m-0 cursor" at bounding box center [1384, 64] width 19 height 19
